Goal: Task Accomplishment & Management: Manage account settings

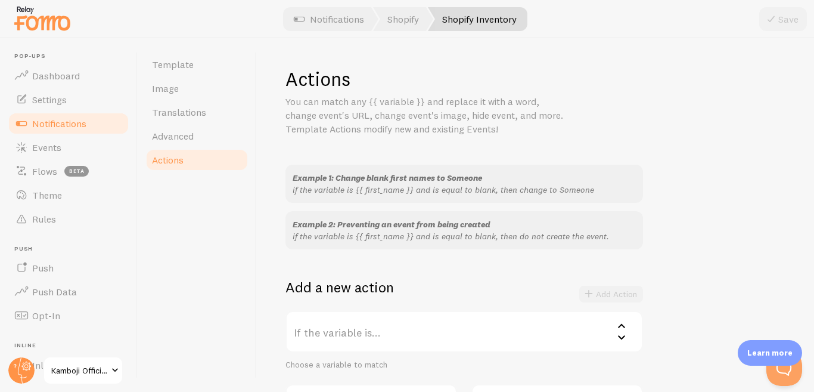
scroll to position [228, 0]
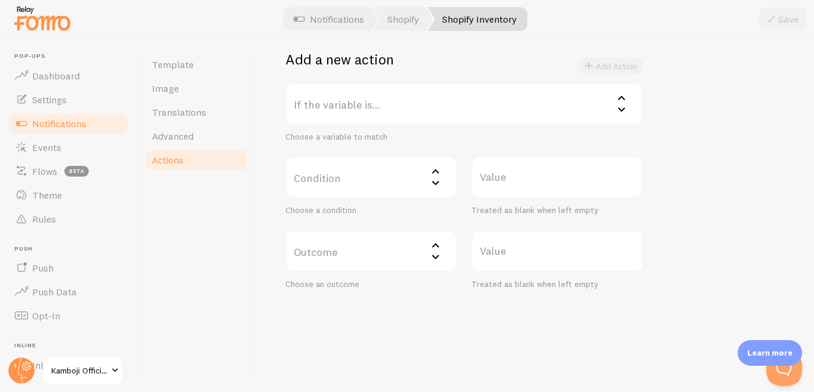
click at [80, 128] on span "Notifications" at bounding box center [59, 123] width 54 height 12
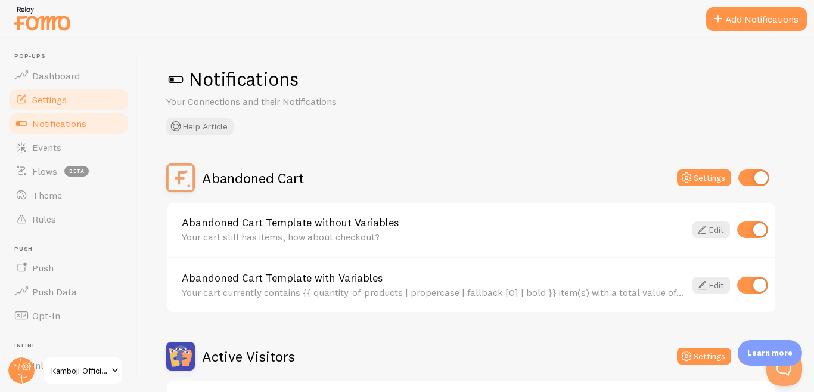
click at [79, 101] on link "Settings" at bounding box center [68, 100] width 123 height 24
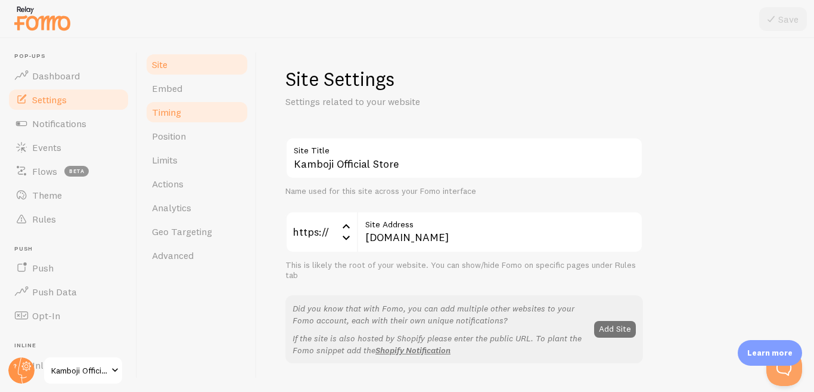
click at [191, 114] on link "Timing" at bounding box center [197, 112] width 104 height 24
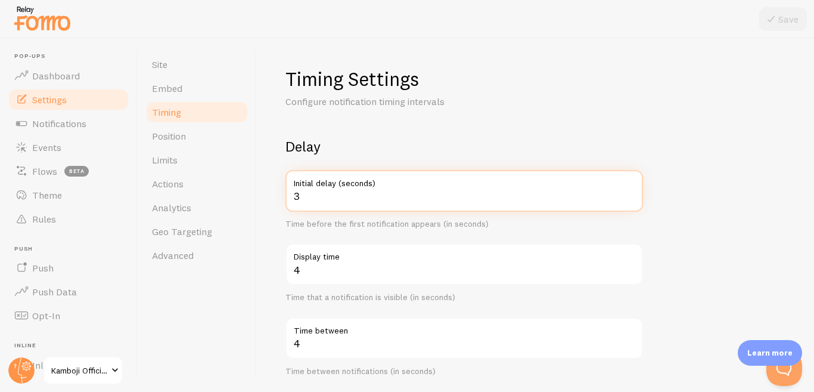
click at [368, 201] on input "3" at bounding box center [465, 191] width 358 height 42
type input "5"
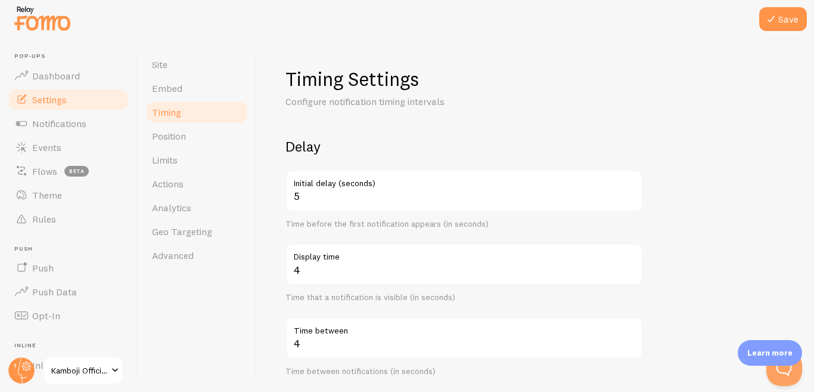
click at [684, 263] on form "Delay 5 Initial delay (seconds) Time before the first notification appears (in …" at bounding box center [536, 392] width 500 height 511
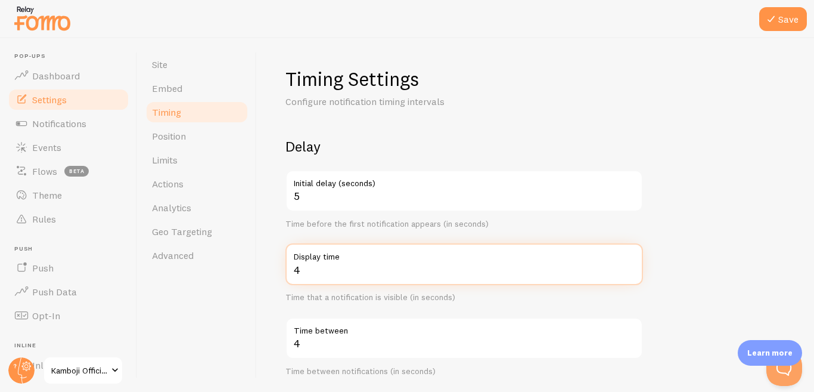
click at [402, 270] on input "4" at bounding box center [465, 264] width 358 height 42
type input "5"
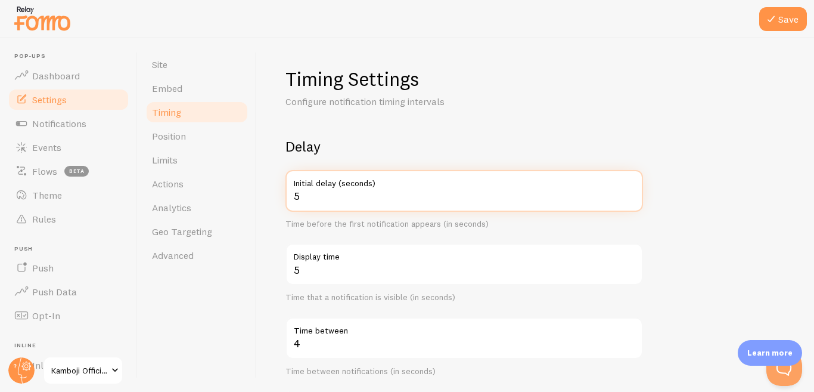
click at [333, 202] on input "5" at bounding box center [465, 191] width 358 height 42
type input "3"
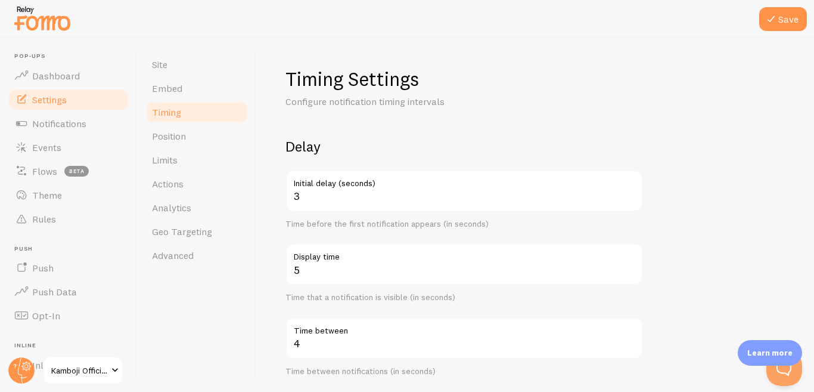
drag, startPoint x: 641, startPoint y: 133, endPoint x: 814, endPoint y: 29, distance: 201.4
click at [642, 132] on div "Timing Settings Configure notification timing intervals Delay 3 Initial delay (…" at bounding box center [536, 358] width 500 height 582
click at [783, 15] on button "Save" at bounding box center [783, 19] width 48 height 24
